Goal: Communication & Community: Answer question/provide support

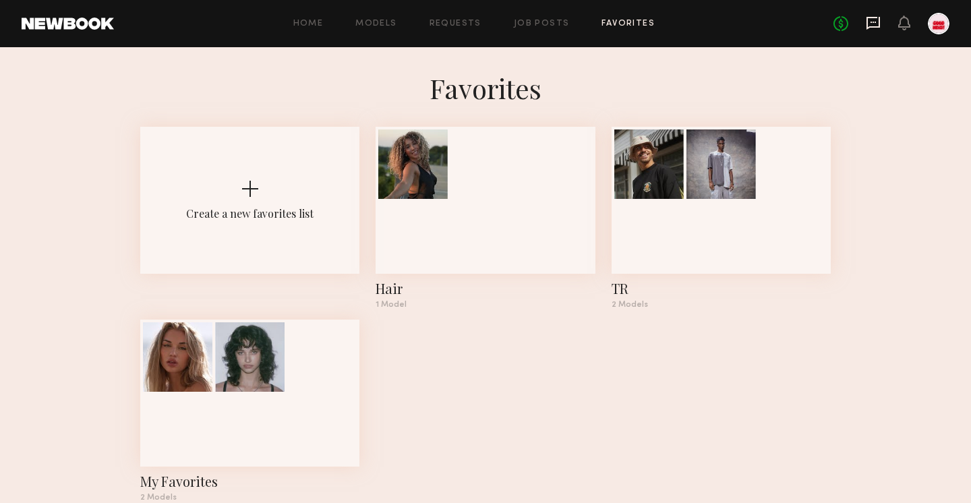
click at [874, 29] on icon at bounding box center [872, 23] width 15 height 15
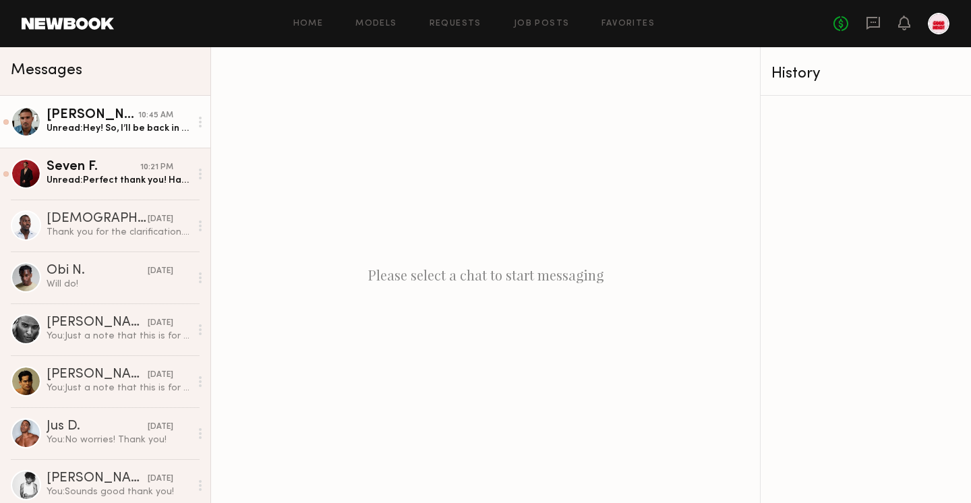
click at [97, 132] on div "Unread: Hey! So, I’ll be back in LA only [DATE], so unfortunately won’t make it…" at bounding box center [119, 128] width 144 height 13
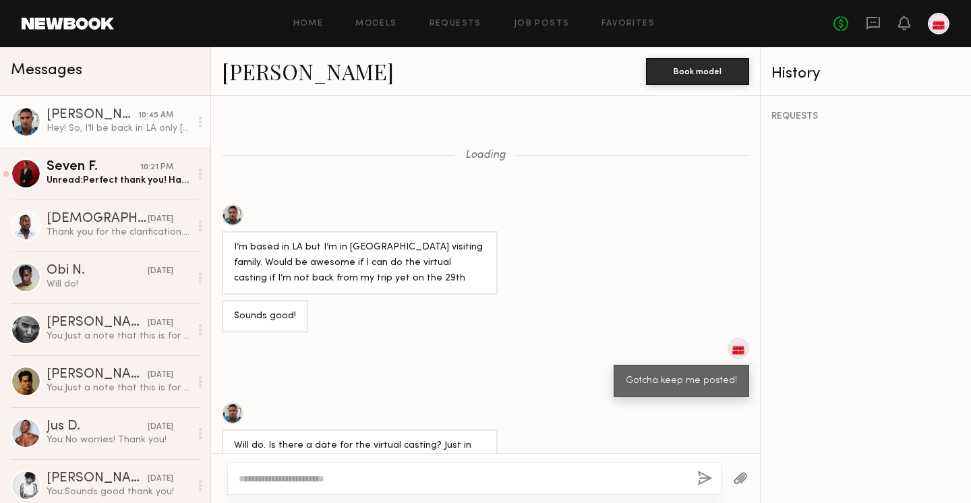
scroll to position [480, 0]
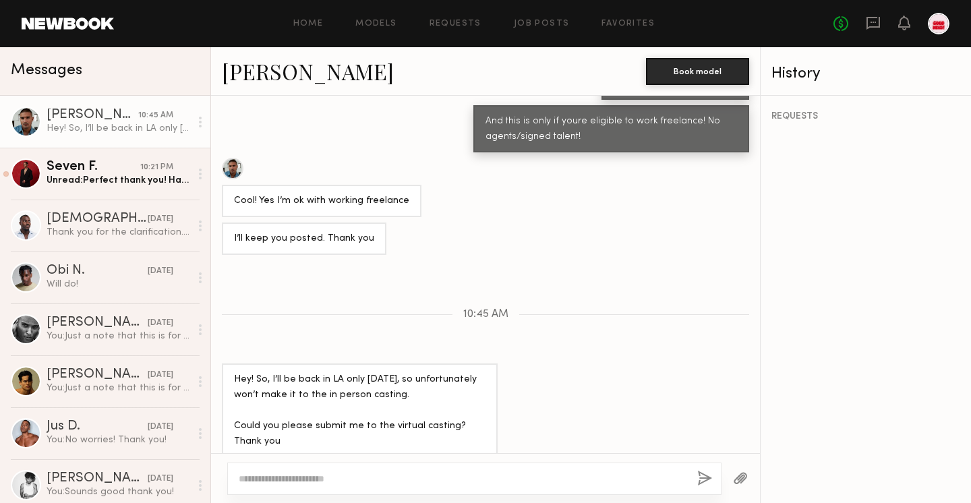
type textarea "*"
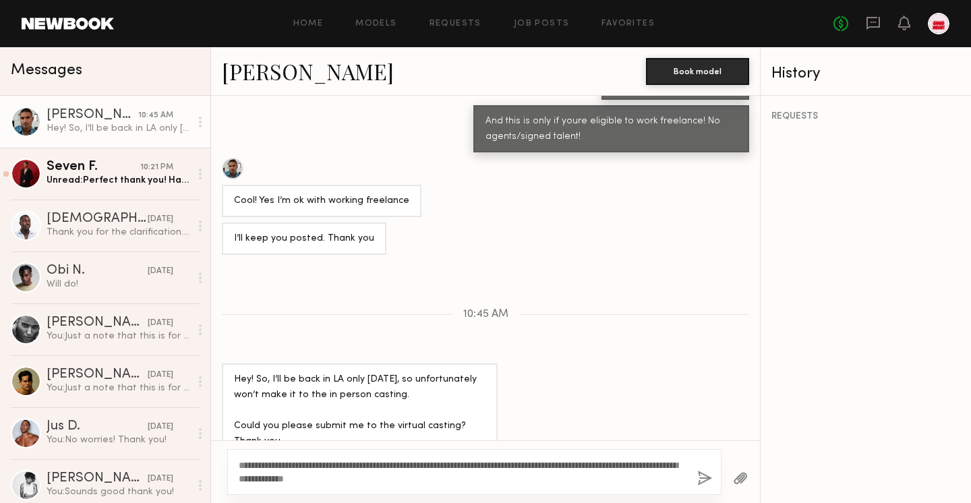
type textarea "**********"
click at [700, 475] on button "button" at bounding box center [704, 478] width 15 height 17
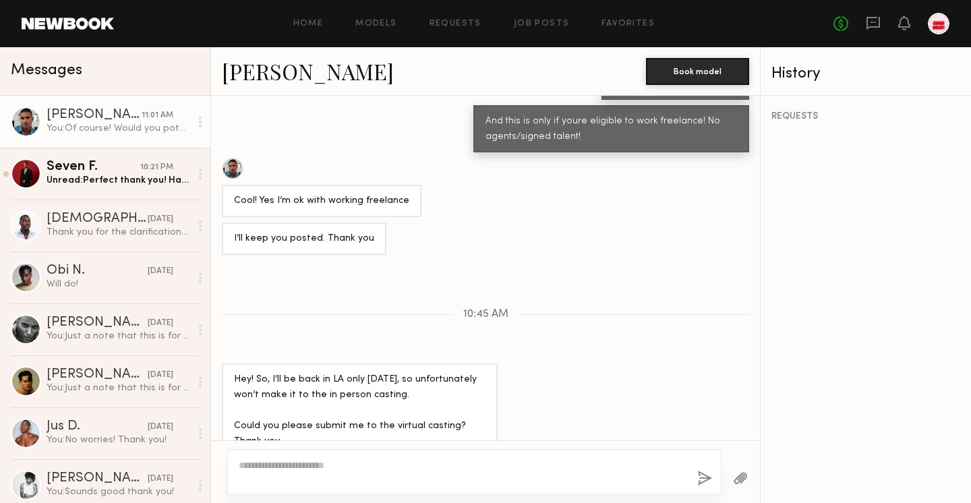
scroll to position [652, 0]
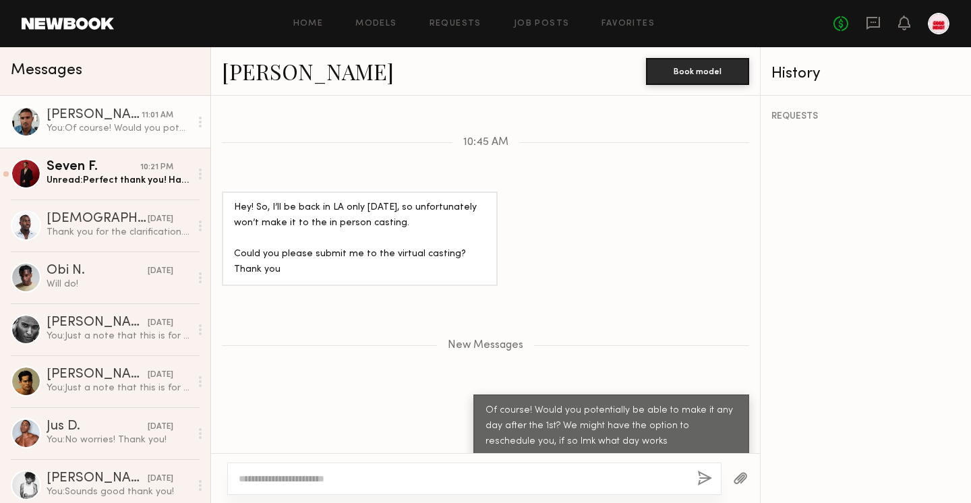
click at [487, 478] on textarea at bounding box center [463, 478] width 448 height 13
type textarea "*"
type textarea "**********"
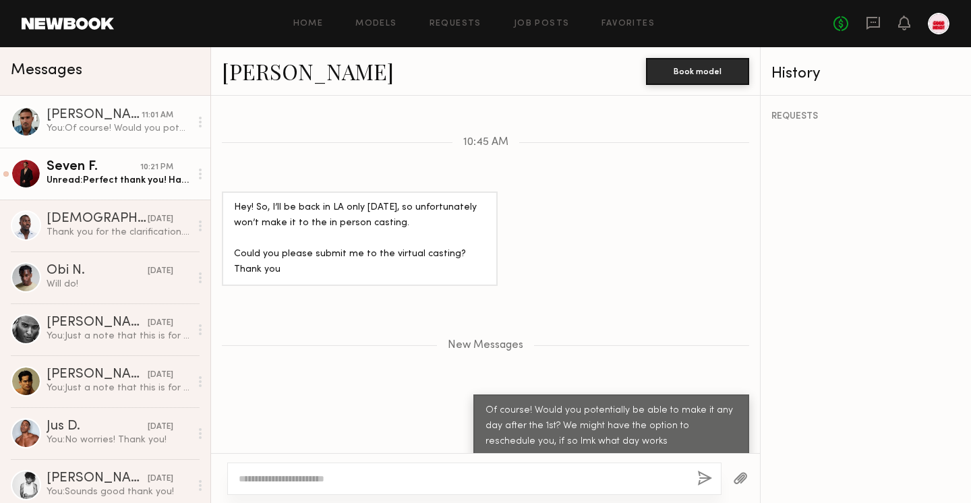
click at [121, 171] on div "Seven F." at bounding box center [94, 166] width 94 height 13
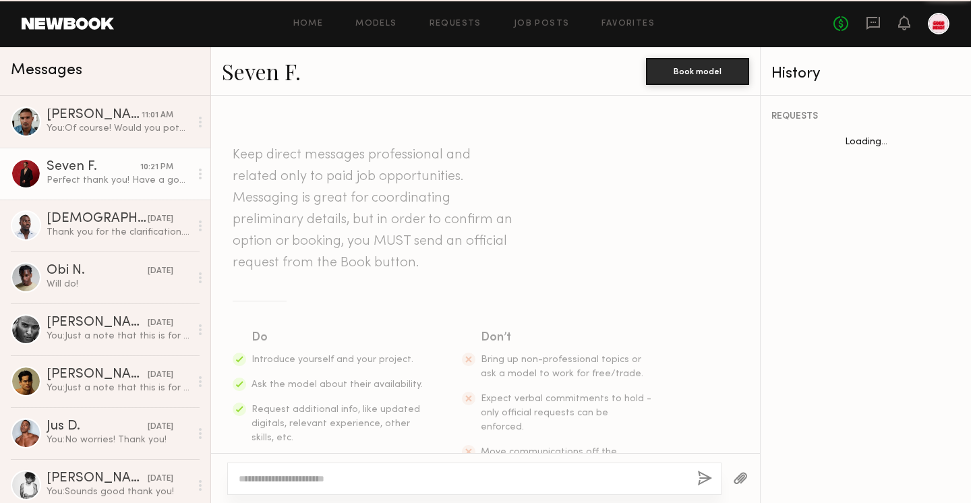
scroll to position [1185, 0]
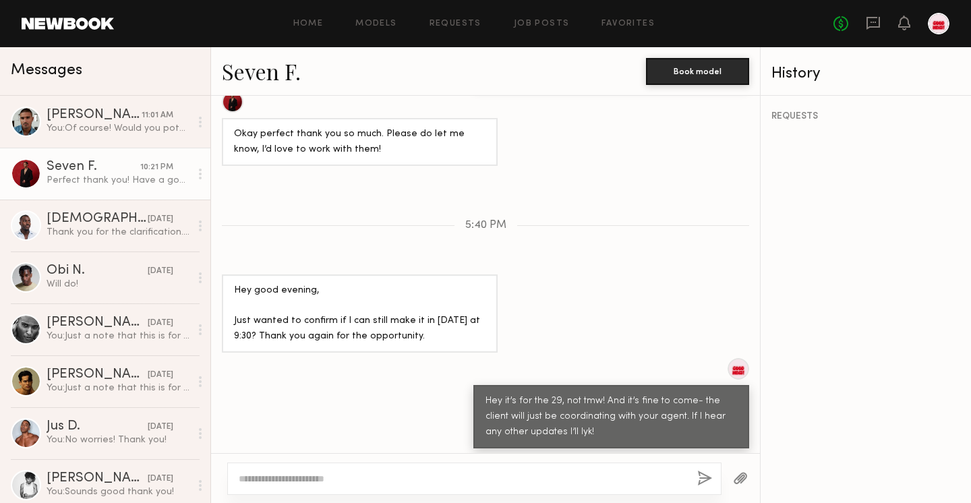
click at [55, 25] on link at bounding box center [68, 24] width 92 height 12
